Goal: Task Accomplishment & Management: Complete application form

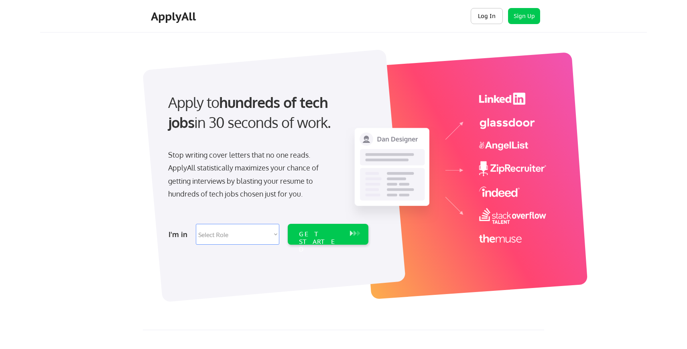
click at [485, 16] on button "Log In" at bounding box center [486, 16] width 32 height 16
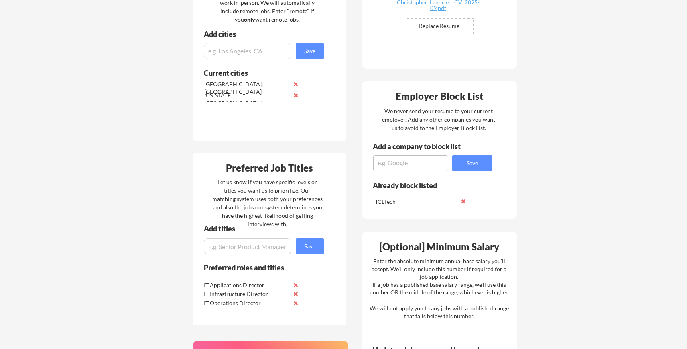
scroll to position [247, 0]
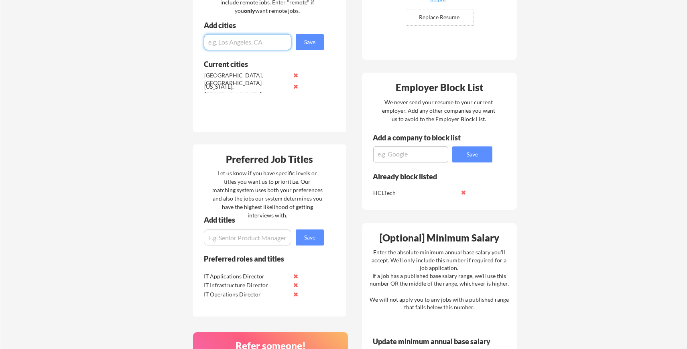
click at [257, 45] on input "input" at bounding box center [247, 42] width 87 height 16
type input "n"
type input "[US_STATE]"
click at [308, 41] on button "Save" at bounding box center [310, 42] width 28 height 16
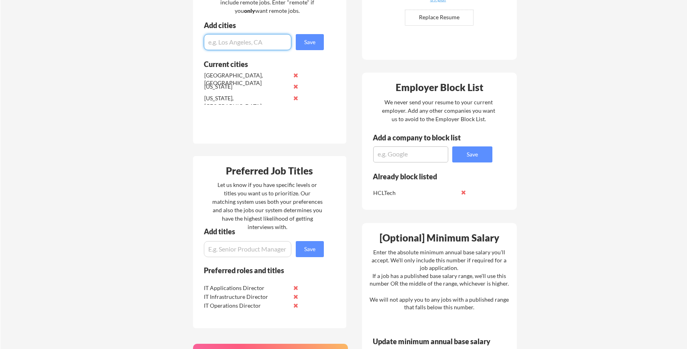
click at [295, 73] on button at bounding box center [296, 75] width 6 height 6
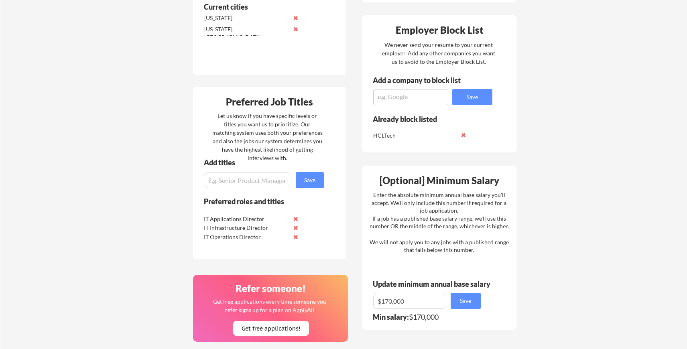
scroll to position [302, 0]
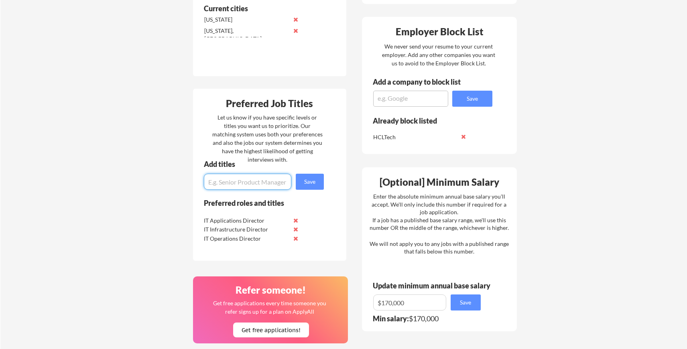
click at [230, 181] on input "input" at bounding box center [247, 182] width 87 height 16
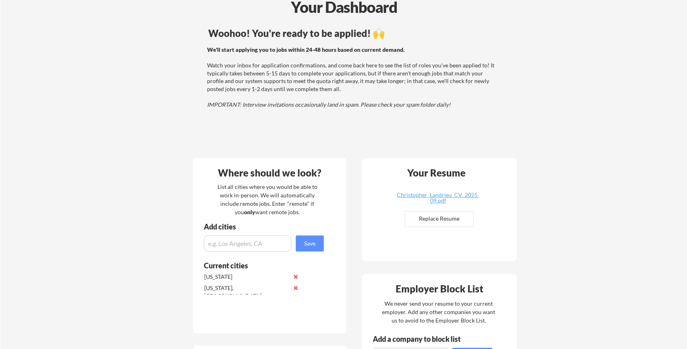
scroll to position [0, 0]
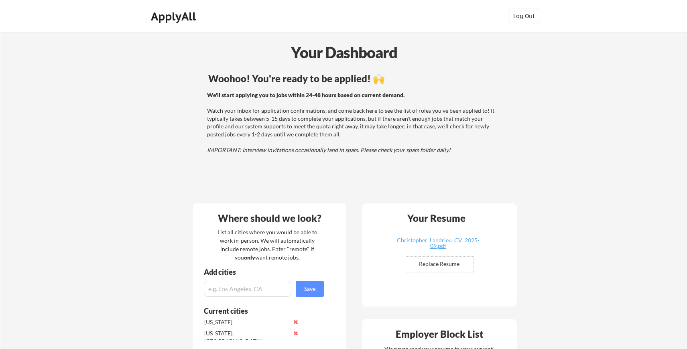
click at [306, 74] on div "Woohoo! You're ready to be applied! 🙌" at bounding box center [352, 79] width 289 height 10
